Goal: Task Accomplishment & Management: Use online tool/utility

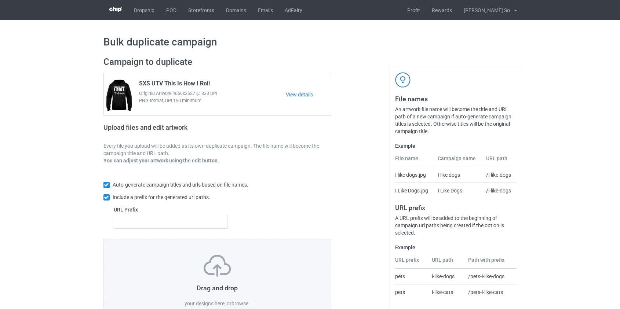
click at [244, 303] on label "browse" at bounding box center [240, 304] width 17 height 6
click at [0, 0] on input "browse" at bounding box center [0, 0] width 0 height 0
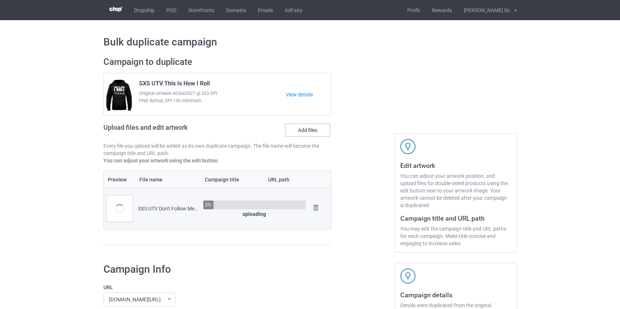
click at [319, 129] on label "Add files" at bounding box center [307, 130] width 45 height 13
click at [0, 0] on input "Add files" at bounding box center [0, 0] width 0 height 0
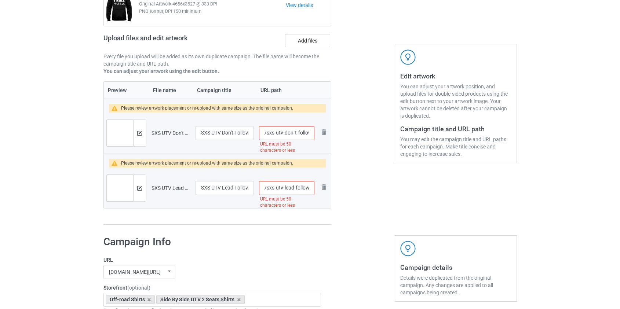
scroll to position [100, 0]
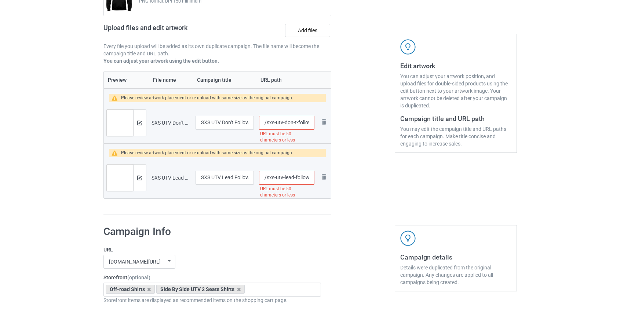
click at [268, 121] on input "/sxs-utv-don-t-follow-me-i-m-about-to-do-a-bunch-of-stupid-things" at bounding box center [286, 123] width 55 height 14
click at [282, 121] on input "/utv-don-t-follow-me-i-m-about-to-do-a-bunch-of-stupid-things" at bounding box center [286, 123] width 55 height 14
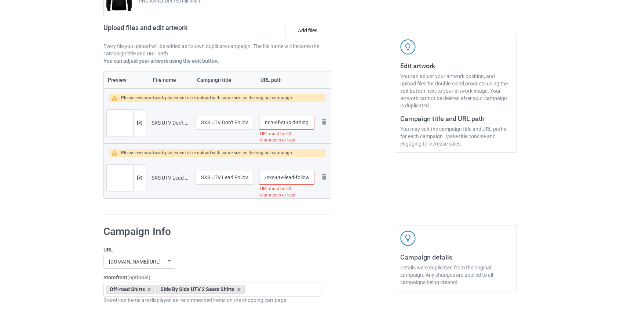
drag, startPoint x: 289, startPoint y: 124, endPoint x: 607, endPoint y: 202, distance: 327.6
type input "/utv-follow"
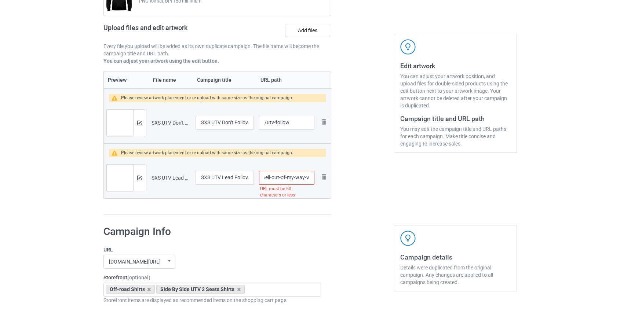
drag, startPoint x: 294, startPoint y: 176, endPoint x: 639, endPoint y: 178, distance: 345.3
click at [620, 178] on html "Dropship POD Storefronts Domains Emails AdFairy Profit Rewards Hoang Dinh So Se…" at bounding box center [310, 54] width 620 height 309
click at [267, 177] on input "/sxs-utv-lead" at bounding box center [286, 178] width 55 height 14
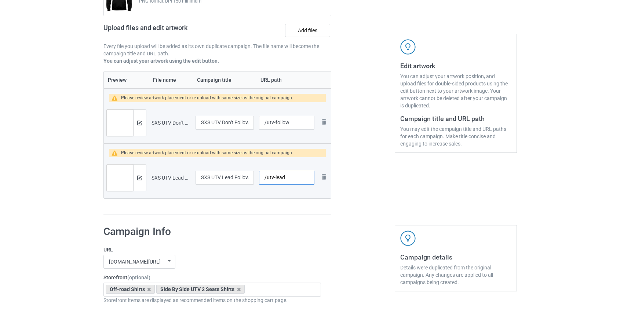
type input "/utv-lead"
drag, startPoint x: 228, startPoint y: 176, endPoint x: 412, endPoint y: 210, distance: 187.7
click at [412, 210] on div "Campaign to duplicate SXS UTV This Is How I Roll Original Artwork 4656x3527 @ 3…" at bounding box center [310, 86] width 424 height 269
click at [243, 177] on input "SXS UTV Lead Follow Or Get the Hell Out Of My Way W" at bounding box center [225, 178] width 59 height 14
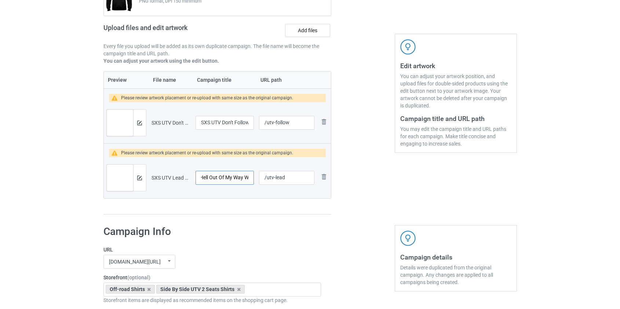
click at [246, 177] on input "SXS UTV Lead Follow Or Get the Hell Out Of My Way W" at bounding box center [225, 178] width 59 height 14
type input "SXS UTV Lead Follow Or Get the Hell Out Of My Way"
click at [141, 125] on button at bounding box center [139, 123] width 5 height 6
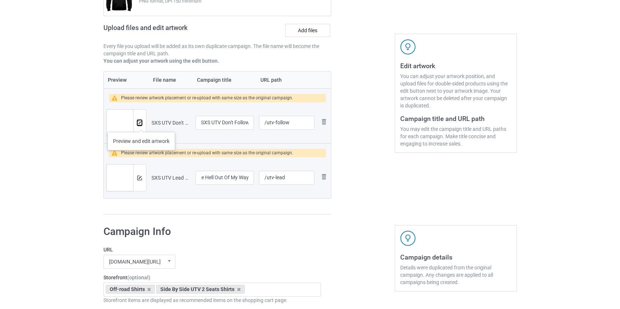
scroll to position [0, 0]
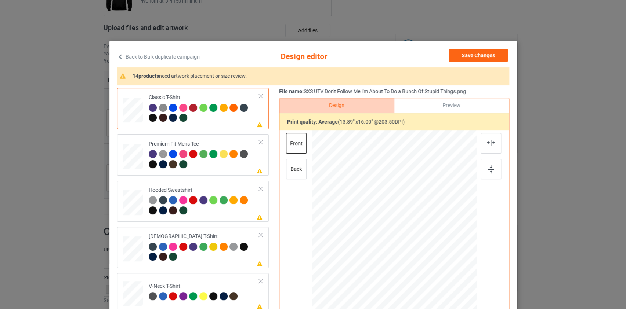
click at [160, 55] on link "Back to Bulk duplicate campaign" at bounding box center [158, 57] width 83 height 16
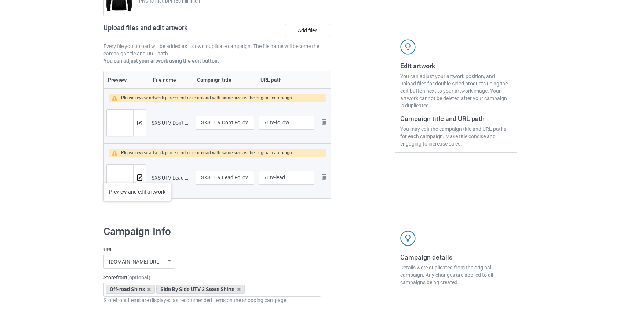
click at [137, 176] on img at bounding box center [139, 178] width 5 height 5
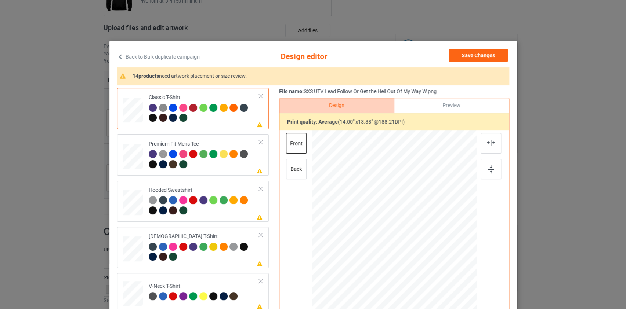
click at [149, 55] on link "Back to Bulk duplicate campaign" at bounding box center [158, 57] width 83 height 16
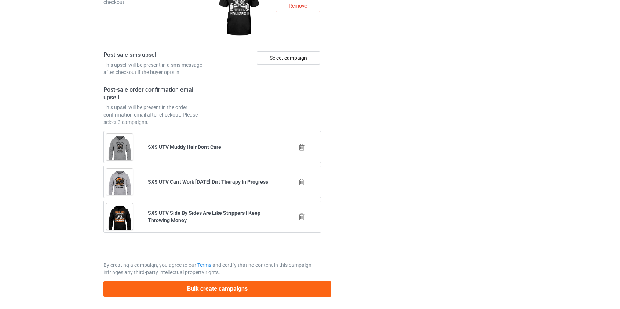
scroll to position [1084, 0]
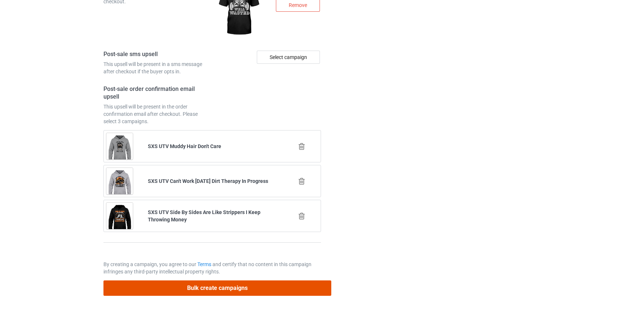
click at [227, 286] on button "Bulk create campaigns" at bounding box center [217, 288] width 228 height 15
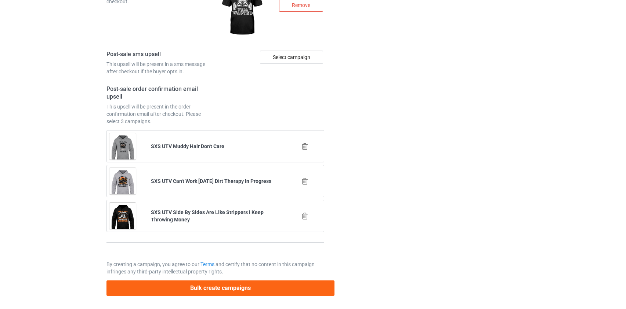
scroll to position [0, 0]
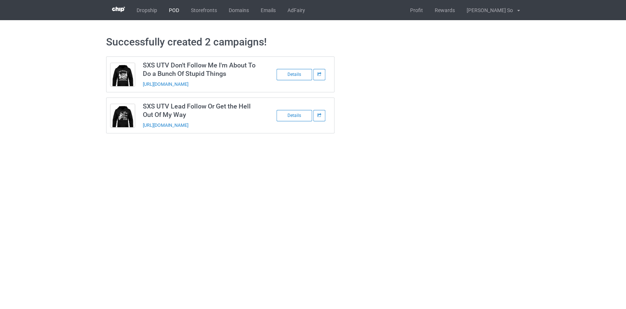
click at [174, 9] on link "POD" at bounding box center [174, 10] width 22 height 20
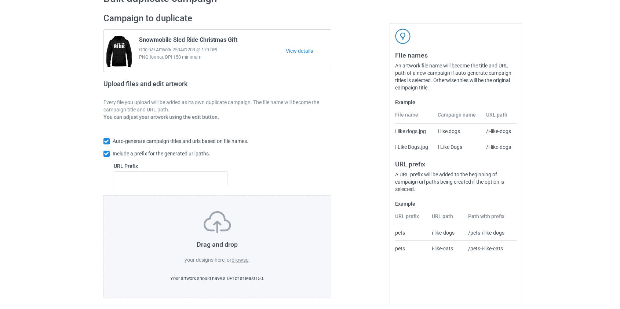
scroll to position [48, 0]
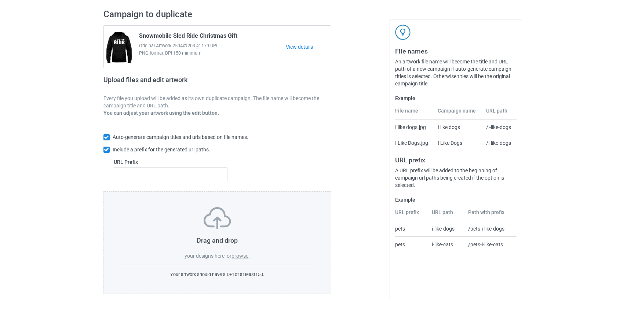
click at [245, 257] on label "browse" at bounding box center [240, 256] width 17 height 6
click at [0, 0] on input "browse" at bounding box center [0, 0] width 0 height 0
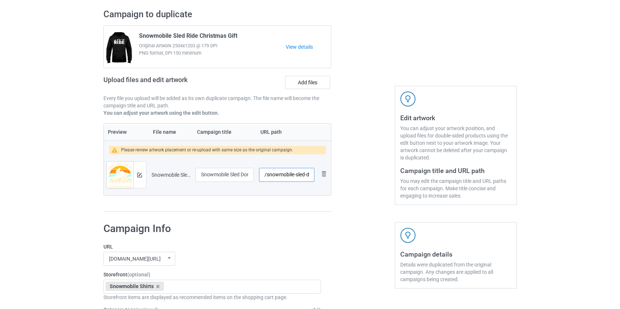
click at [280, 174] on input "/snowmobile-sled-don-t-follow-me-i-do-stupid-things" at bounding box center [286, 175] width 55 height 14
drag, startPoint x: 276, startPoint y: 173, endPoint x: 294, endPoint y: 177, distance: 18.0
click at [294, 177] on input "/sled-don-t-follow-me-i-do-stupid-things" at bounding box center [286, 175] width 55 height 14
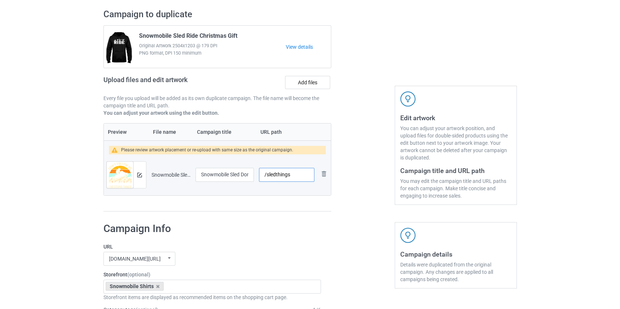
scroll to position [0, 0]
click at [294, 177] on input "/sledthings" at bounding box center [286, 175] width 55 height 14
type input "/sledthing"
click at [139, 172] on button at bounding box center [139, 175] width 5 height 6
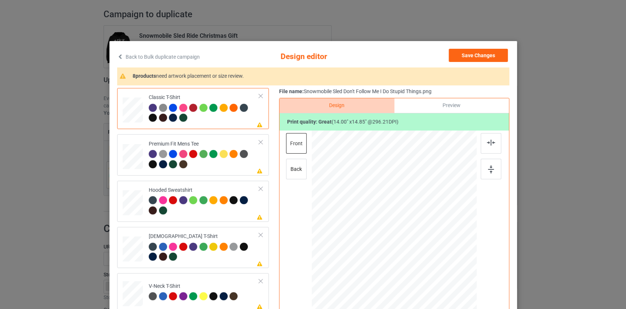
click at [167, 54] on link "Back to Bulk duplicate campaign" at bounding box center [158, 57] width 83 height 16
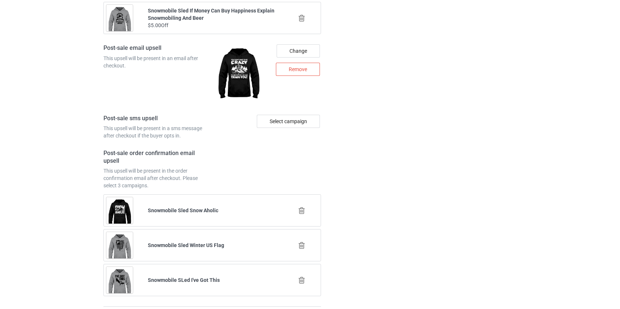
scroll to position [1029, 0]
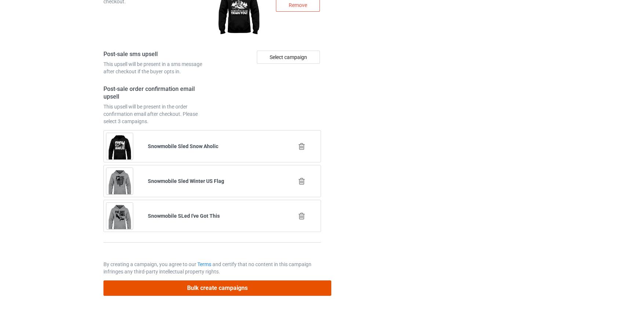
click at [220, 286] on button "Bulk create campaigns" at bounding box center [217, 288] width 228 height 15
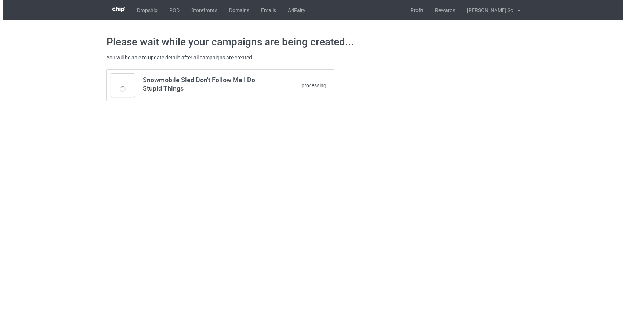
scroll to position [0, 0]
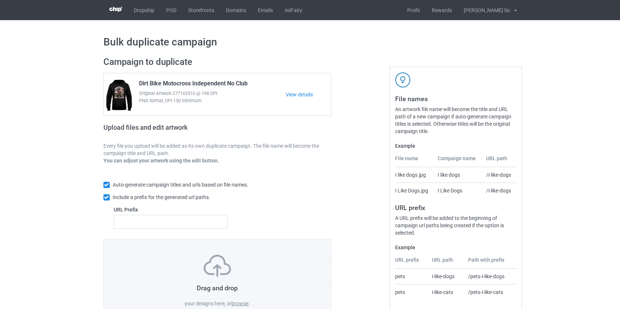
click at [239, 302] on label "browse" at bounding box center [240, 304] width 17 height 6
click at [0, 0] on input "browse" at bounding box center [0, 0] width 0 height 0
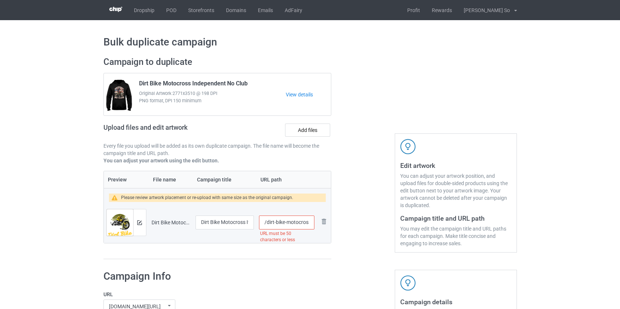
click at [268, 222] on input "/dirt-bike-motocross-it-might-look-like-i-m-listenning-to-you-but-in-my-head-i-…" at bounding box center [286, 223] width 55 height 14
drag, startPoint x: 269, startPoint y: 221, endPoint x: 281, endPoint y: 222, distance: 12.1
click at [281, 222] on input "/dirt-bike-motocross-it-might-look-like-i-m-listenning-to-you-but-in-my-head-i-…" at bounding box center [286, 223] width 55 height 14
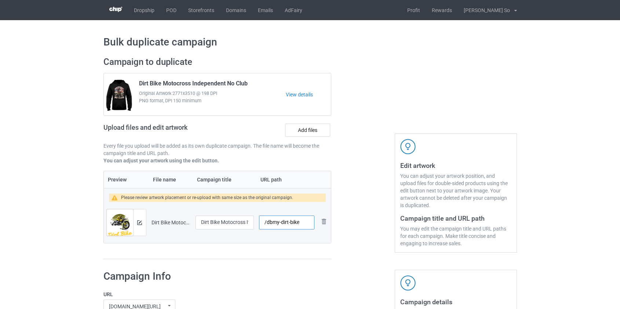
drag, startPoint x: 281, startPoint y: 222, endPoint x: 346, endPoint y: 224, distance: 65.0
click at [346, 224] on div "Campaign to duplicate Dirt Bike Motocross Independent No Club Original Artwork …" at bounding box center [310, 158] width 424 height 214
type input "/dbmy"
click at [140, 223] on img at bounding box center [139, 223] width 5 height 5
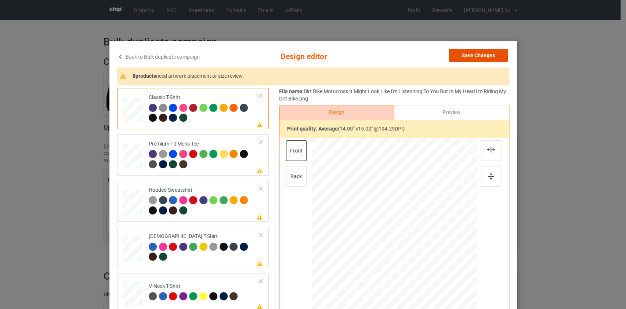
click at [456, 51] on button "Save Changes" at bounding box center [477, 55] width 59 height 13
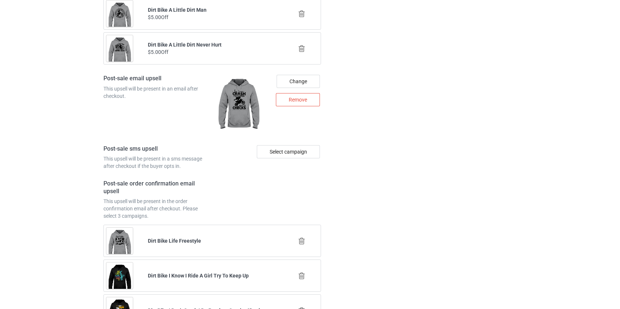
scroll to position [1029, 0]
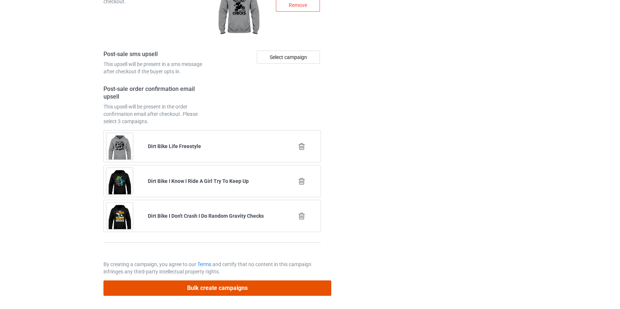
click at [273, 288] on button "Bulk create campaigns" at bounding box center [217, 288] width 228 height 15
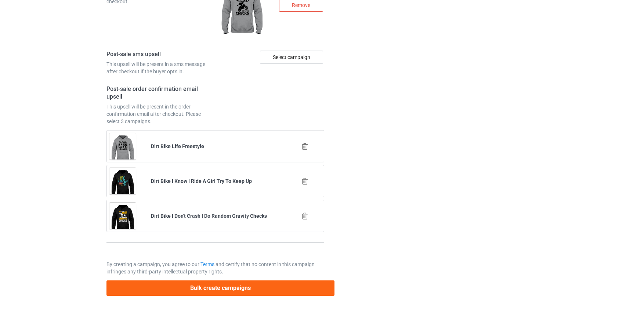
scroll to position [0, 0]
